Goal: Transaction & Acquisition: Book appointment/travel/reservation

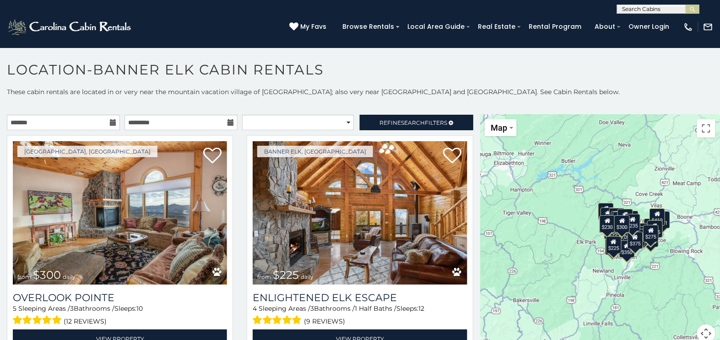
click at [111, 121] on icon at bounding box center [113, 122] width 6 height 6
click at [75, 122] on input "text" at bounding box center [63, 123] width 113 height 16
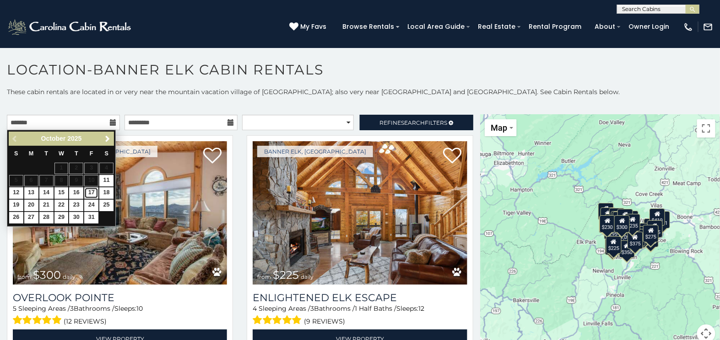
click at [89, 192] on link "17" at bounding box center [91, 193] width 14 height 11
type input "**********"
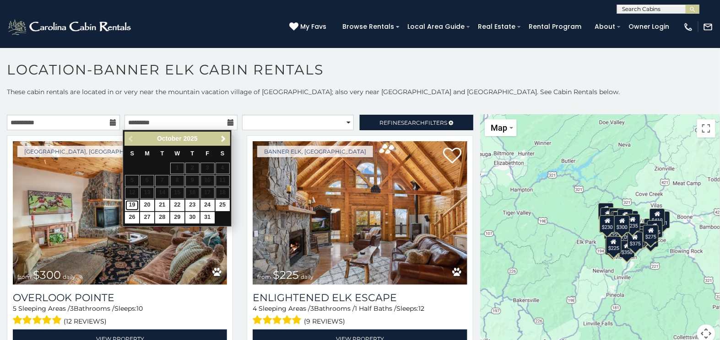
click at [129, 204] on link "19" at bounding box center [132, 205] width 14 height 11
type input "**********"
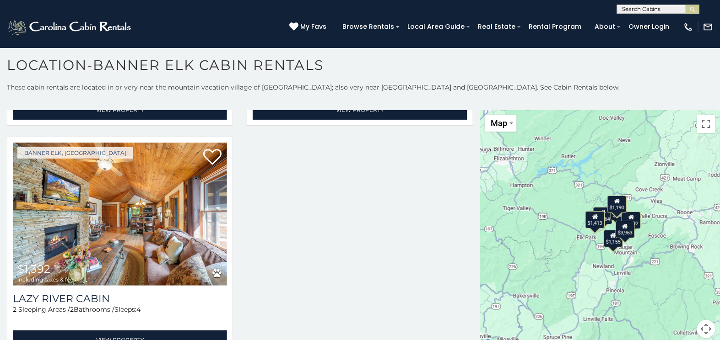
scroll to position [921, 0]
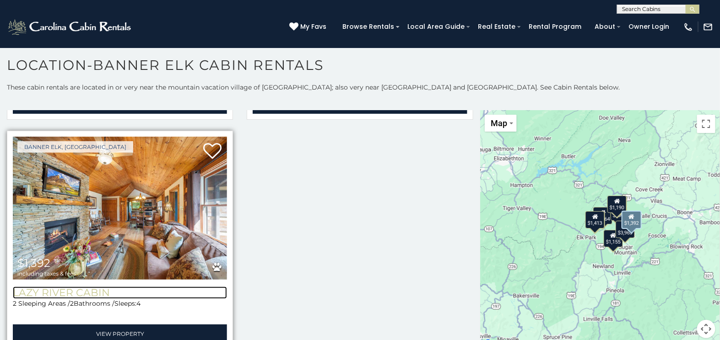
click at [82, 287] on h3 "Lazy River Cabin" at bounding box center [120, 293] width 214 height 12
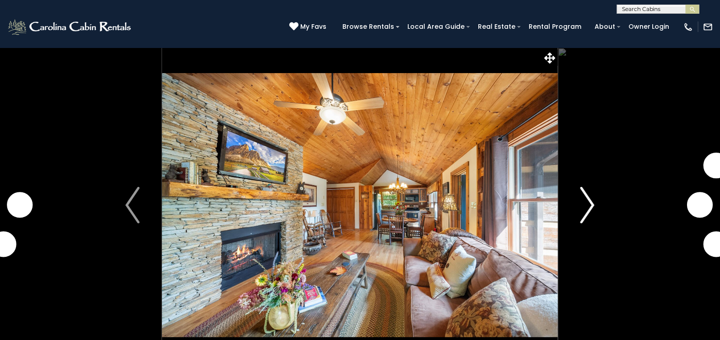
click at [592, 205] on img "Next" at bounding box center [587, 205] width 14 height 37
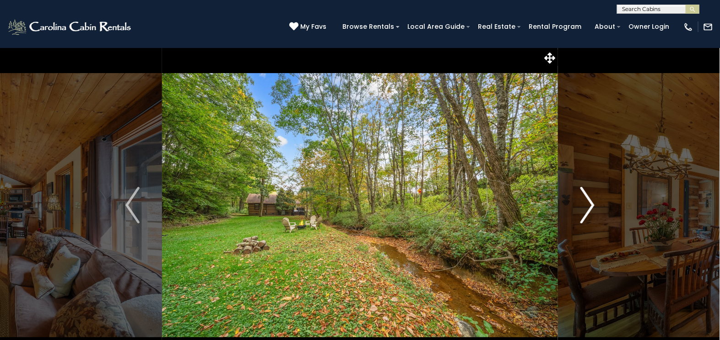
click at [592, 205] on img "Next" at bounding box center [587, 205] width 14 height 37
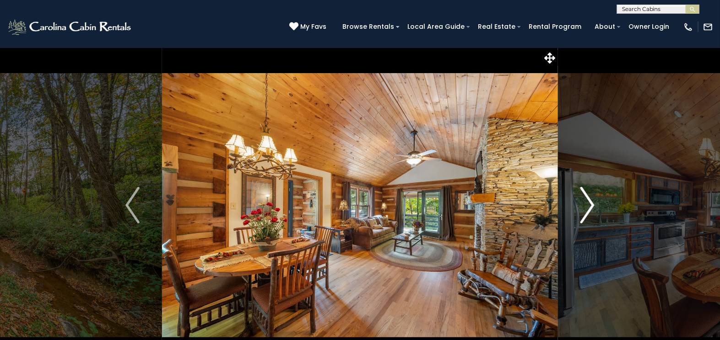
click at [592, 205] on img "Next" at bounding box center [587, 205] width 14 height 37
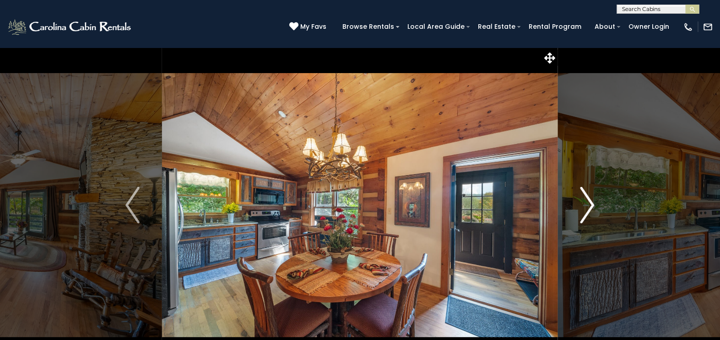
click at [592, 205] on img "Next" at bounding box center [587, 205] width 14 height 37
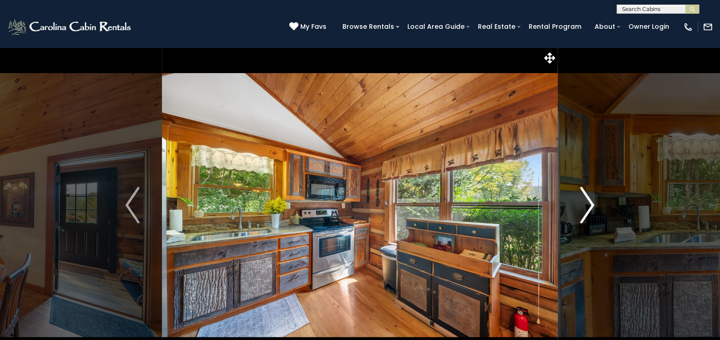
click at [592, 205] on img "Next" at bounding box center [587, 205] width 14 height 37
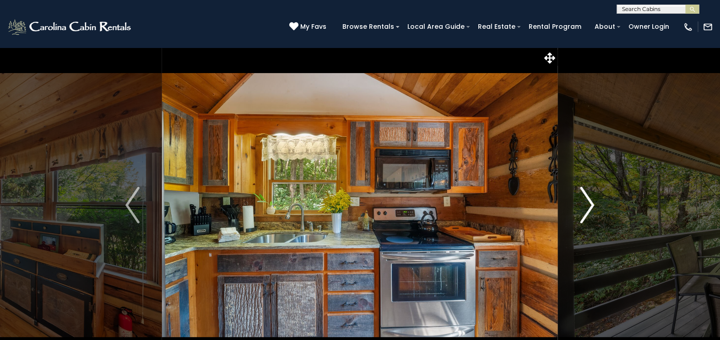
click at [592, 205] on img "Next" at bounding box center [587, 205] width 14 height 37
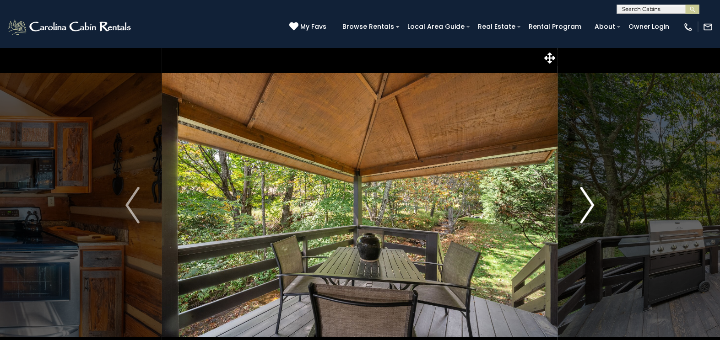
click at [592, 205] on img "Next" at bounding box center [587, 205] width 14 height 37
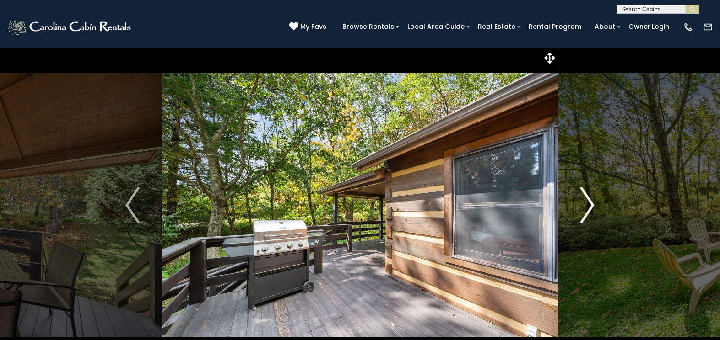
click at [592, 205] on img "Next" at bounding box center [587, 205] width 14 height 37
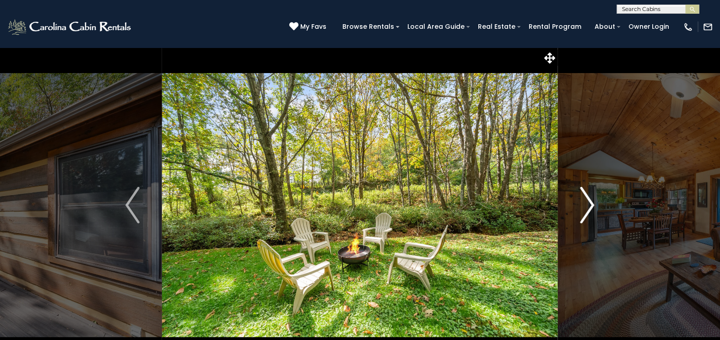
click at [592, 205] on img "Next" at bounding box center [587, 205] width 14 height 37
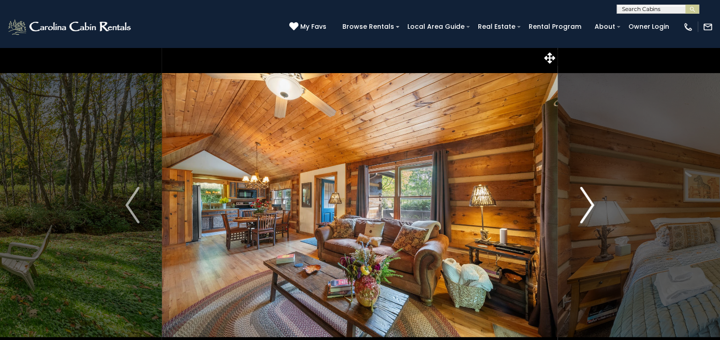
click at [592, 205] on img "Next" at bounding box center [587, 205] width 14 height 37
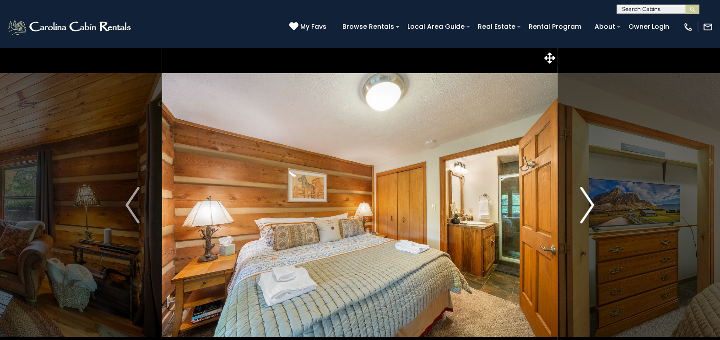
click at [592, 205] on img "Next" at bounding box center [587, 205] width 14 height 37
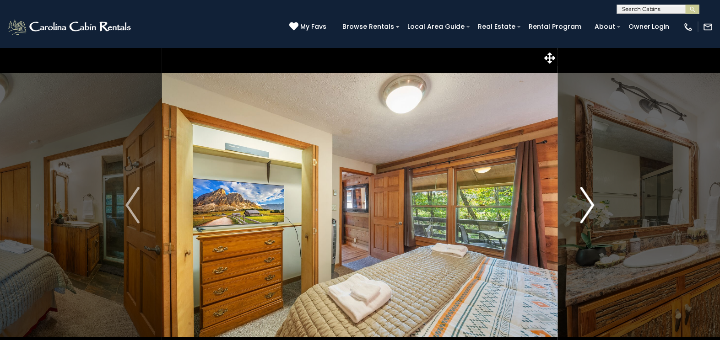
click at [592, 205] on img "Next" at bounding box center [587, 205] width 14 height 37
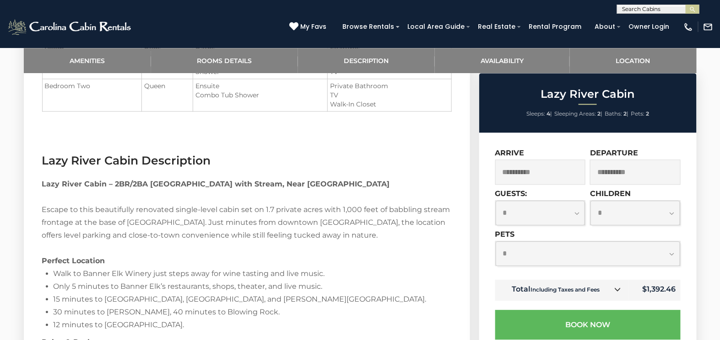
scroll to position [790, 0]
